Goal: Task Accomplishment & Management: Manage account settings

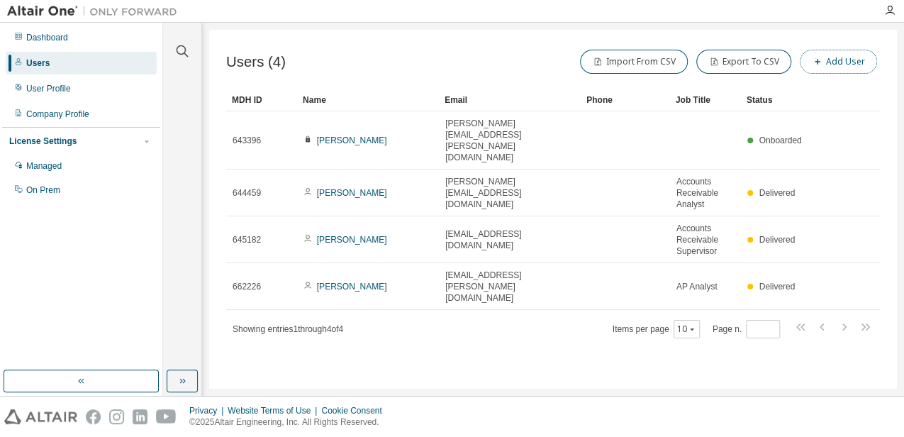
click at [820, 67] on span "button" at bounding box center [817, 61] width 11 height 11
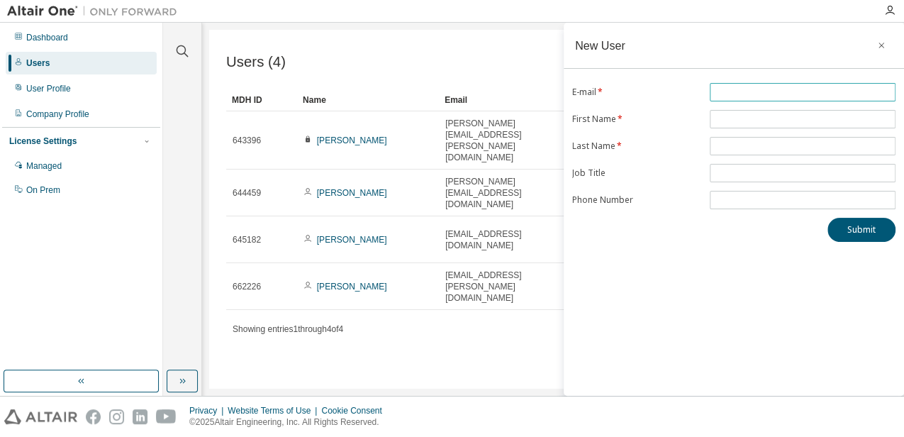
click at [759, 87] on input "text" at bounding box center [802, 92] width 179 height 11
type input "********"
type input "*"
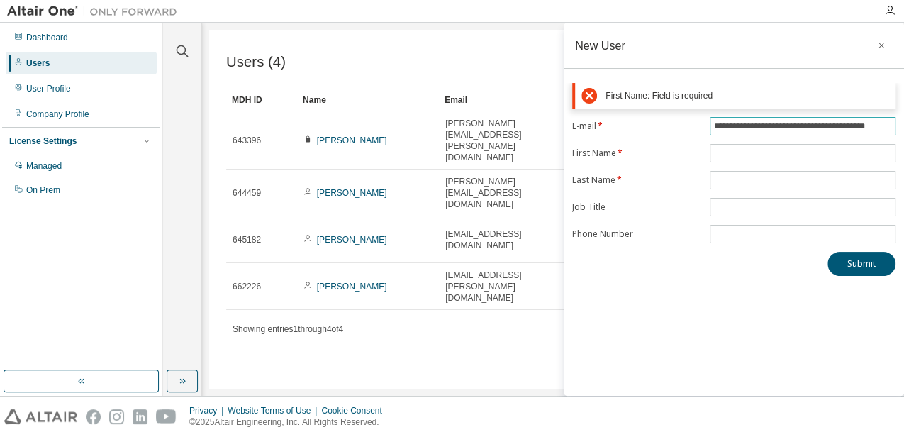
scroll to position [0, 13]
type input "**********"
type input "********"
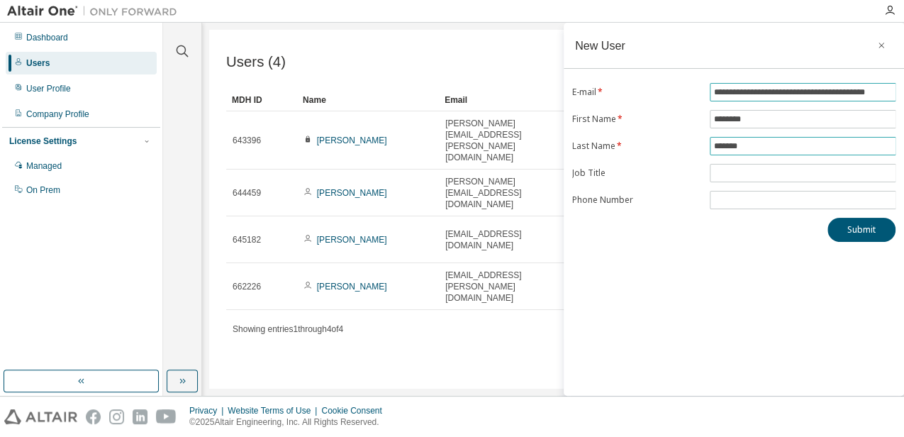
type input "*******"
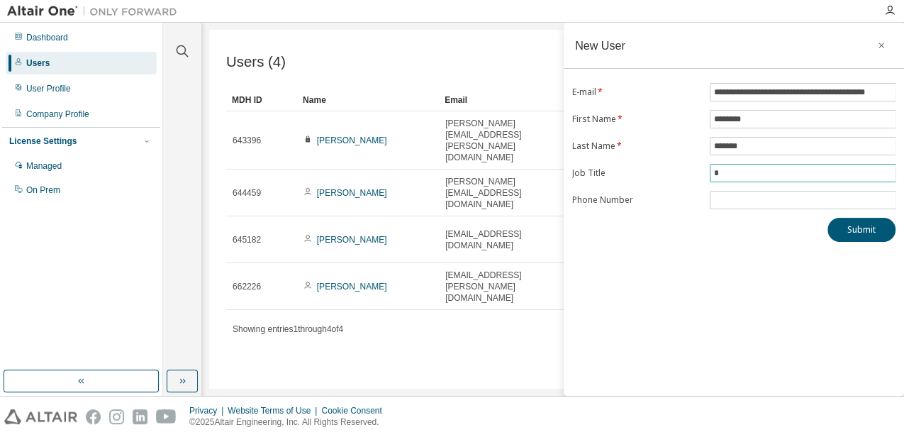
click at [730, 170] on input "*" at bounding box center [802, 172] width 179 height 11
type input "**********"
click at [746, 199] on input "tel" at bounding box center [802, 199] width 179 height 11
type input "*"
click at [850, 224] on button "Submit" at bounding box center [861, 230] width 68 height 24
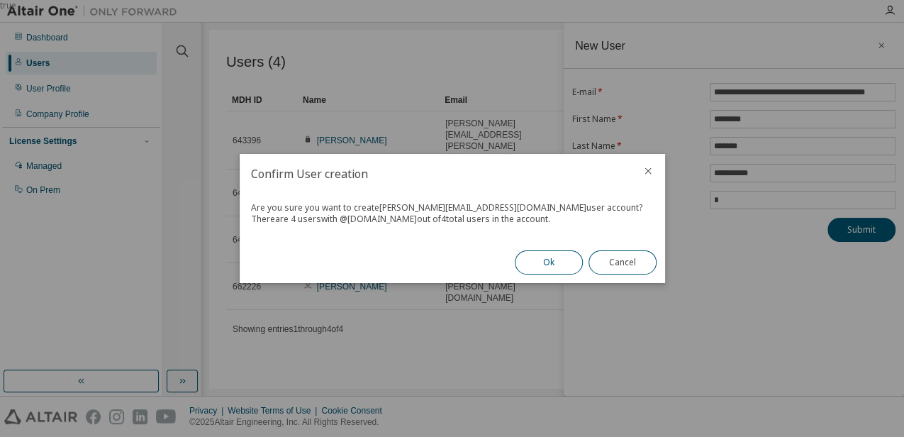
click at [547, 261] on button "Ok" at bounding box center [549, 262] width 68 height 24
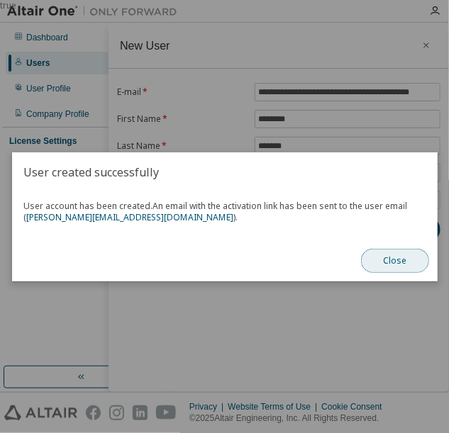
click at [389, 259] on button "Close" at bounding box center [395, 261] width 68 height 24
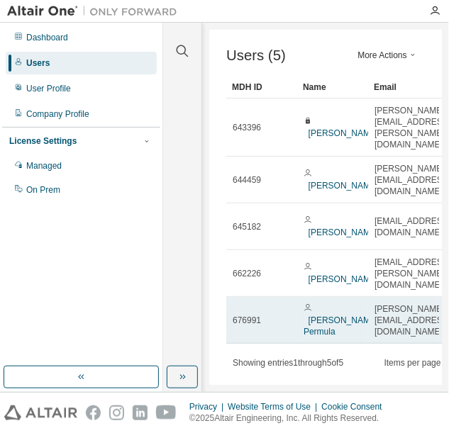
click at [267, 315] on div "676991" at bounding box center [262, 320] width 58 height 11
click at [316, 316] on link "[PERSON_NAME] Permula" at bounding box center [340, 326] width 74 height 21
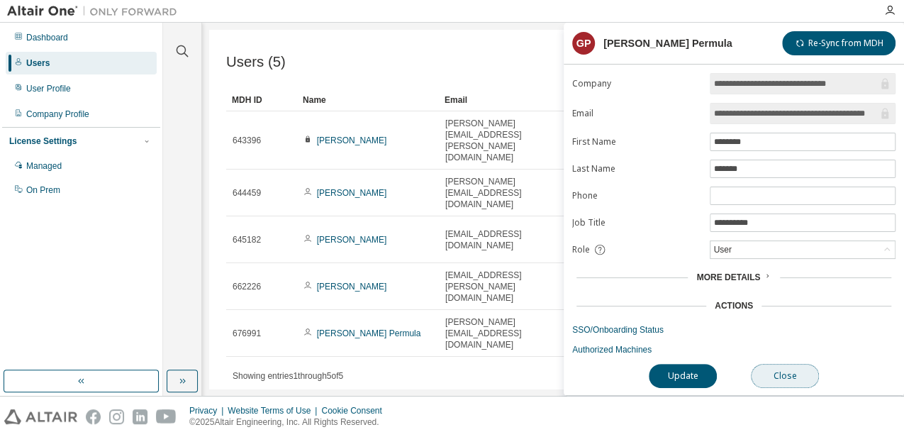
click at [791, 372] on button "Close" at bounding box center [785, 376] width 68 height 24
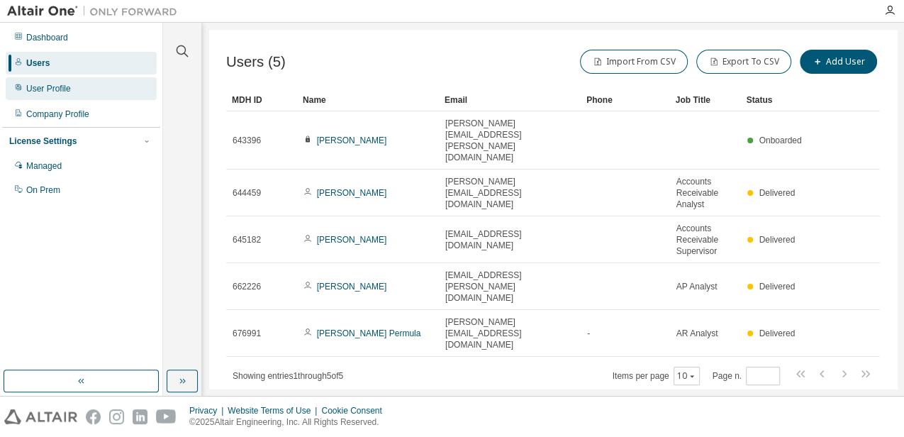
click at [49, 95] on div "User Profile" at bounding box center [81, 88] width 151 height 23
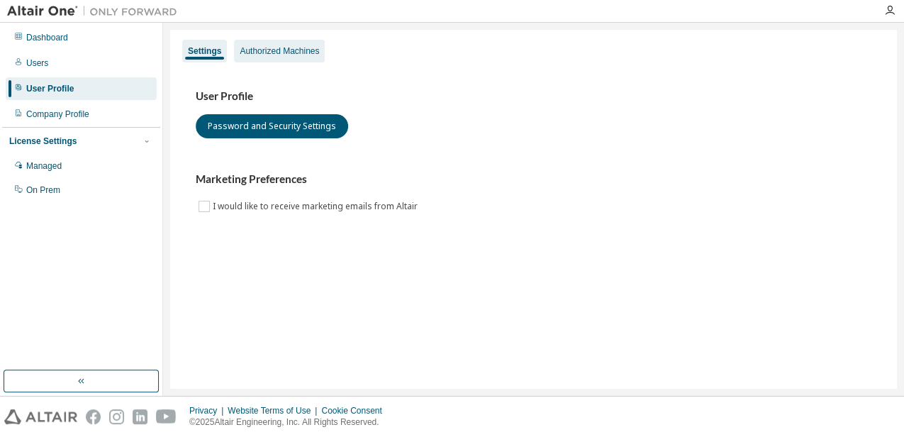
click at [306, 60] on div "Authorized Machines" at bounding box center [279, 51] width 91 height 23
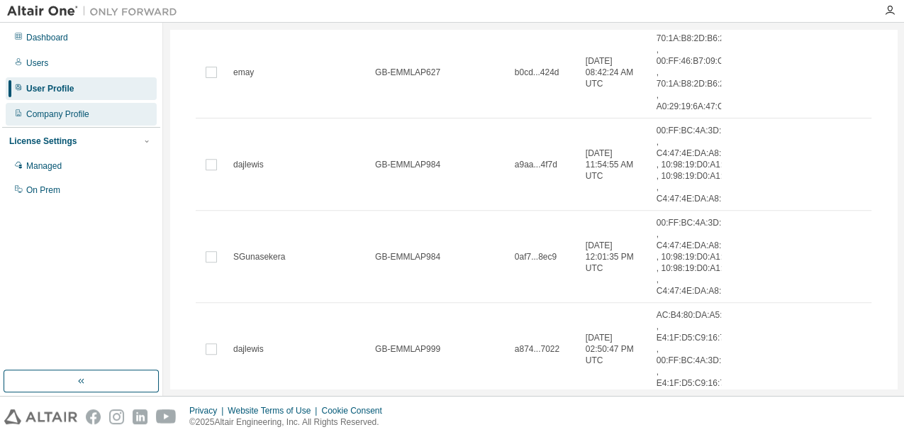
scroll to position [235, 0]
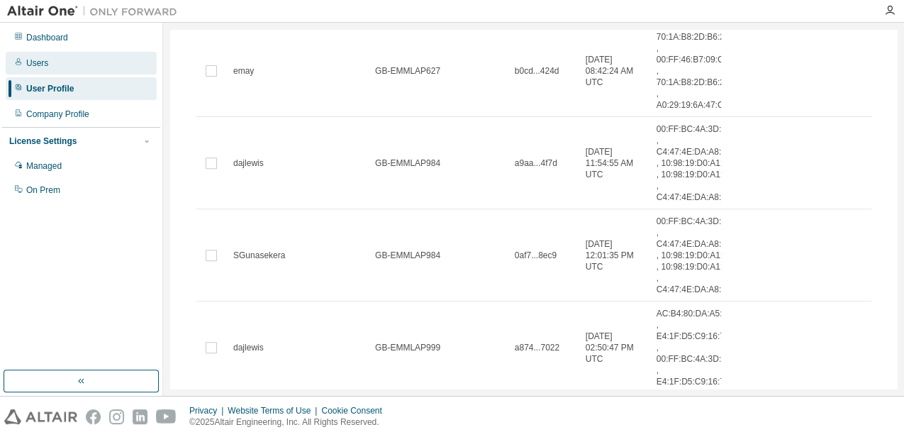
click at [41, 62] on div "Users" at bounding box center [37, 62] width 22 height 11
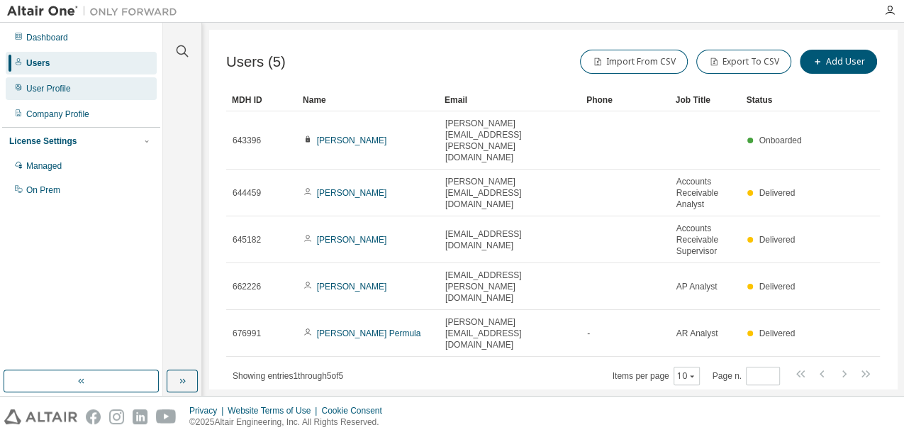
click at [77, 87] on div "User Profile" at bounding box center [81, 88] width 151 height 23
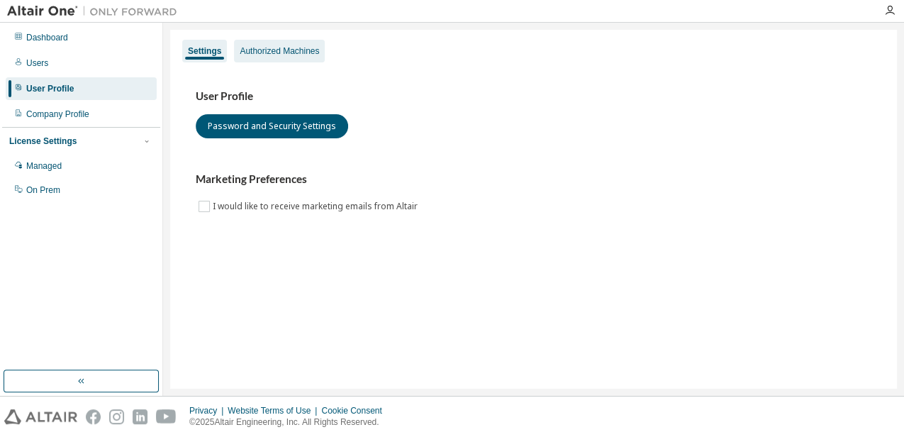
click at [308, 45] on div "Authorized Machines" at bounding box center [279, 50] width 79 height 11
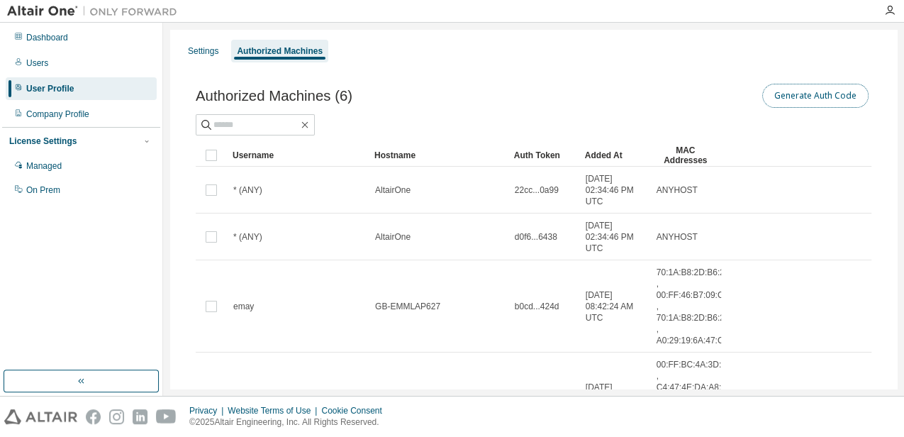
click at [814, 94] on button "Generate Auth Code" at bounding box center [815, 96] width 106 height 24
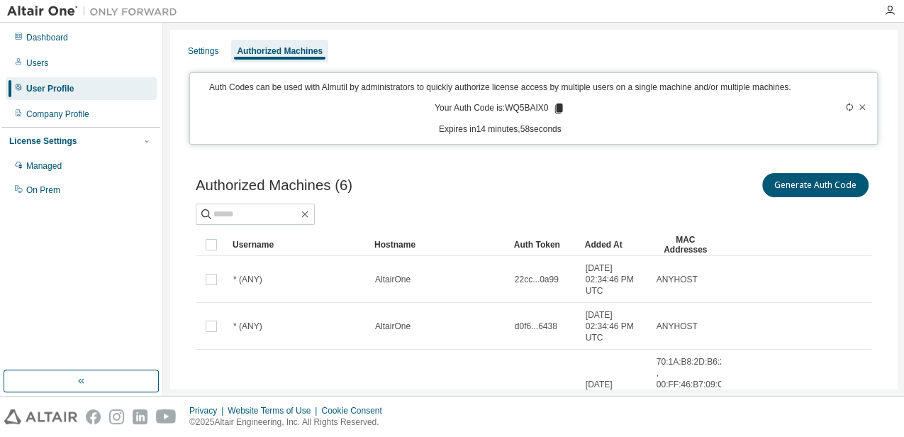
click at [555, 109] on icon at bounding box center [559, 109] width 8 height 10
